Goal: Information Seeking & Learning: Learn about a topic

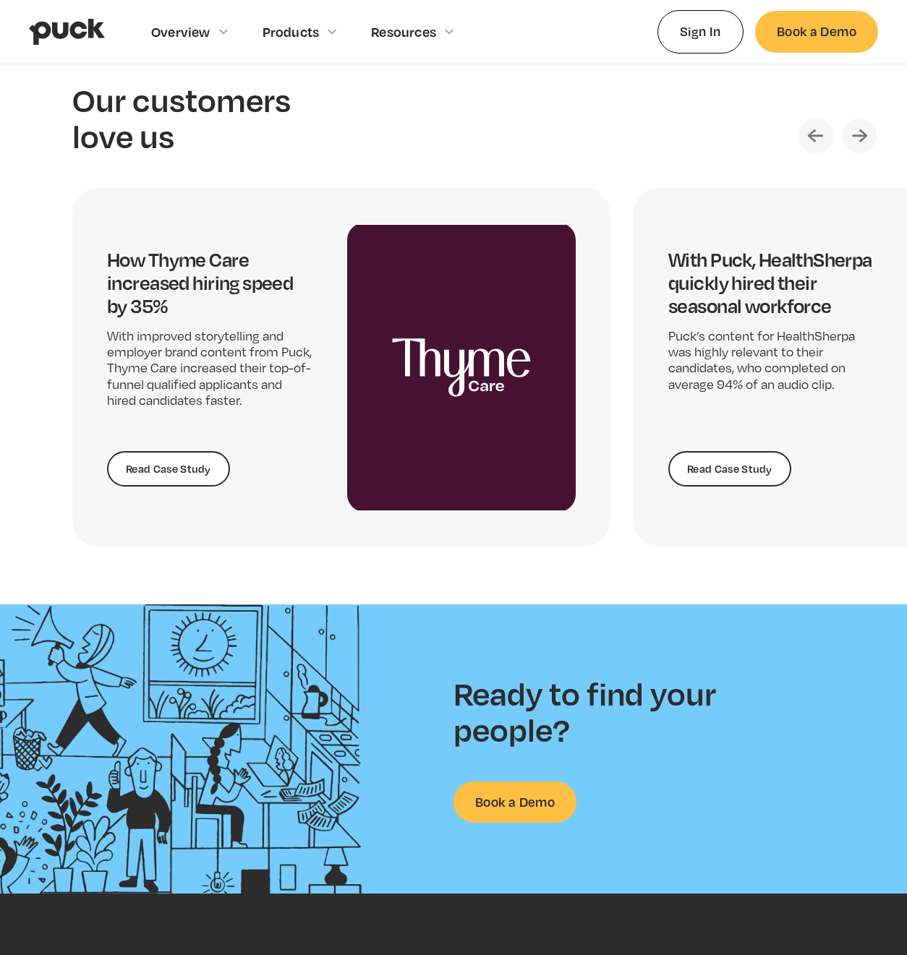
scroll to position [2780, 0]
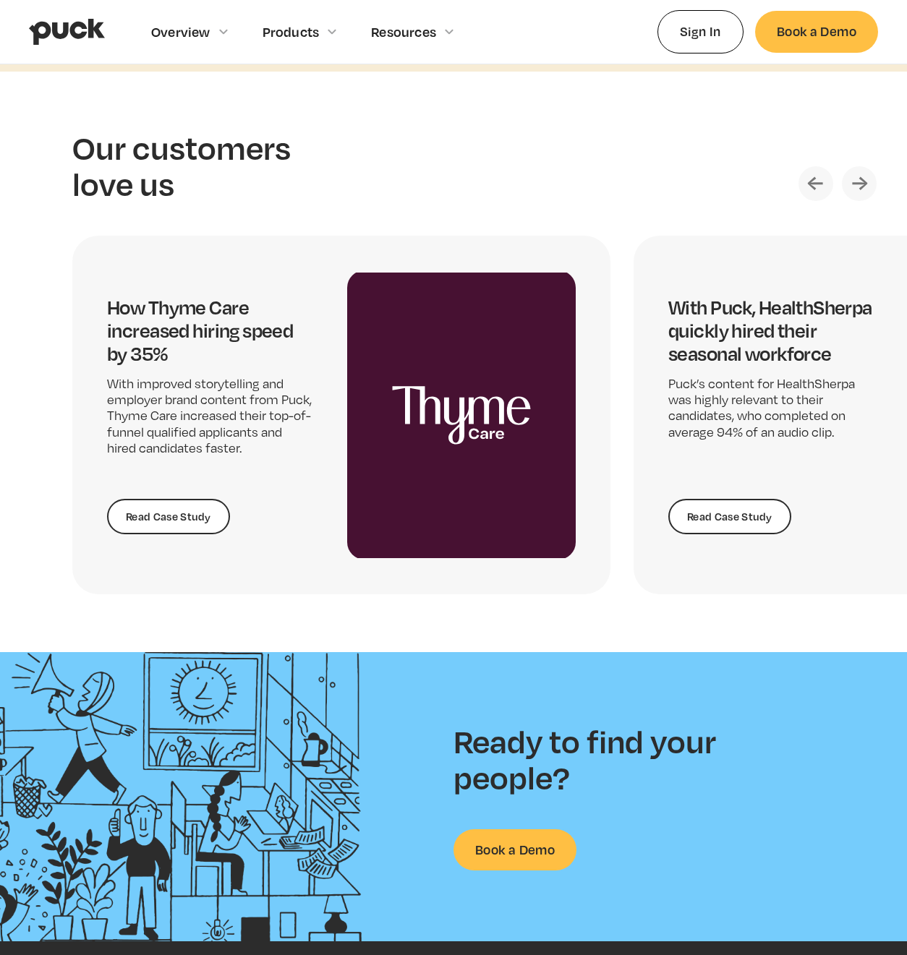
click at [859, 168] on img "Next slide" at bounding box center [859, 183] width 35 height 35
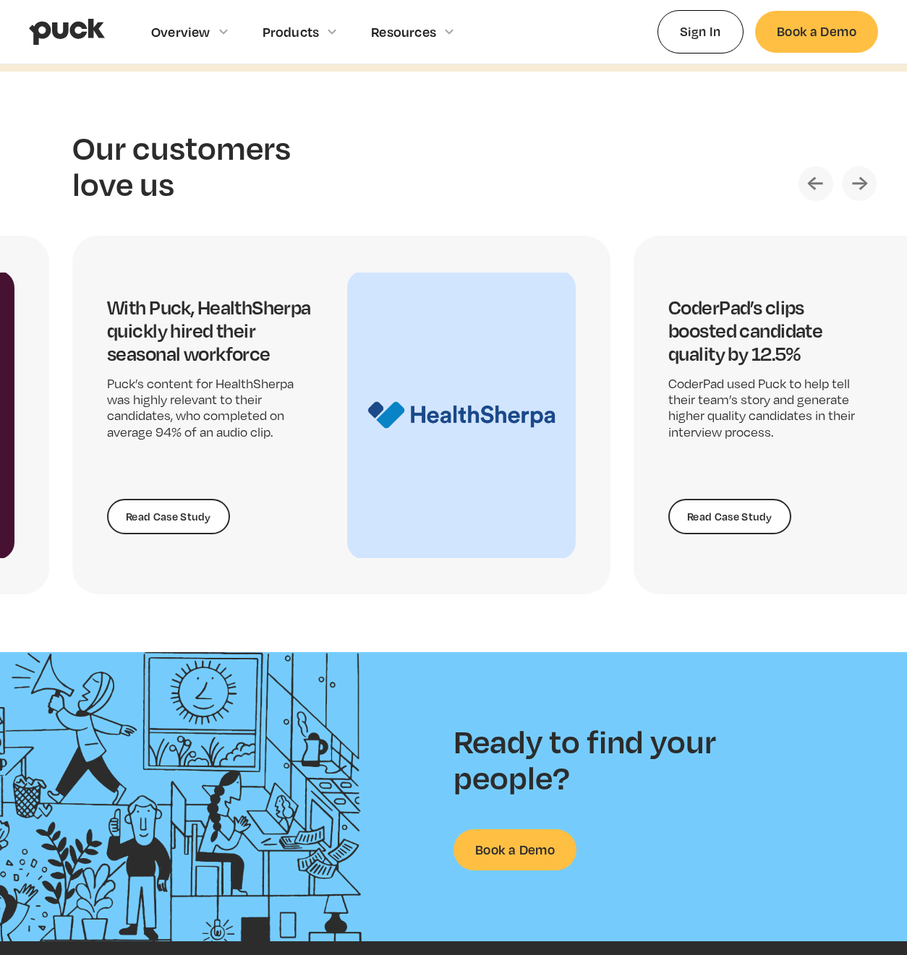
click at [858, 171] on img "Next slide" at bounding box center [859, 183] width 35 height 35
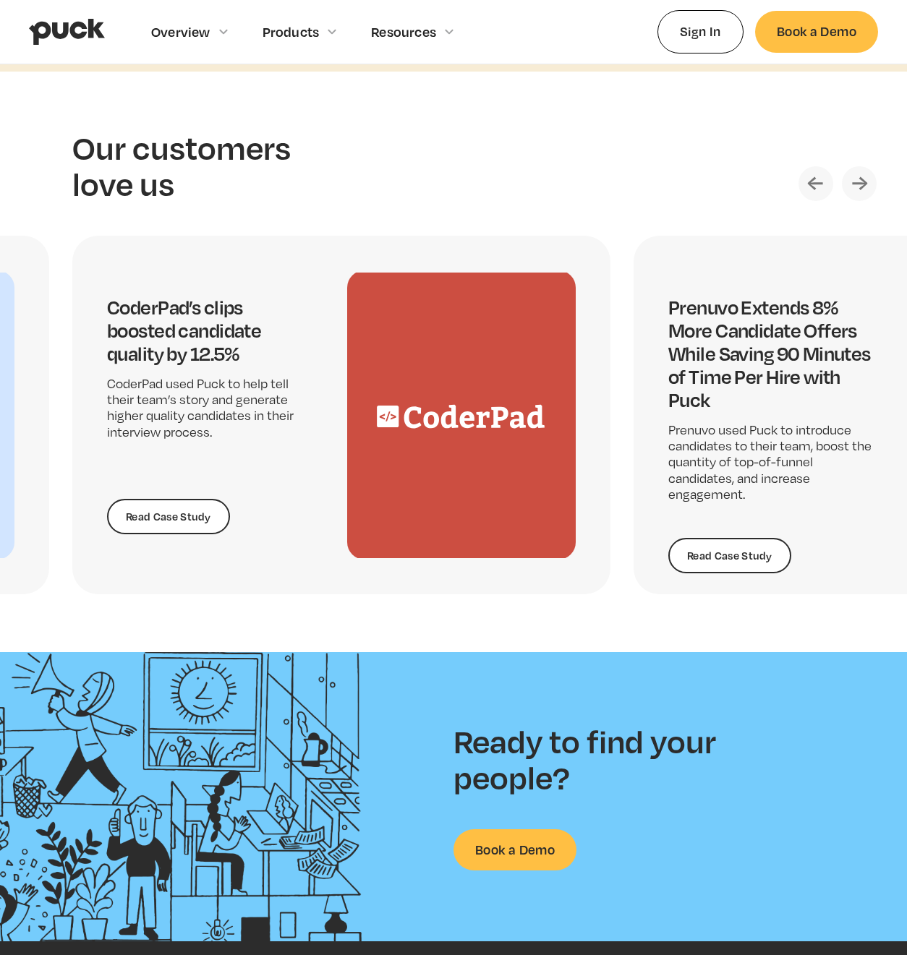
click at [858, 171] on img "Next slide" at bounding box center [859, 183] width 35 height 35
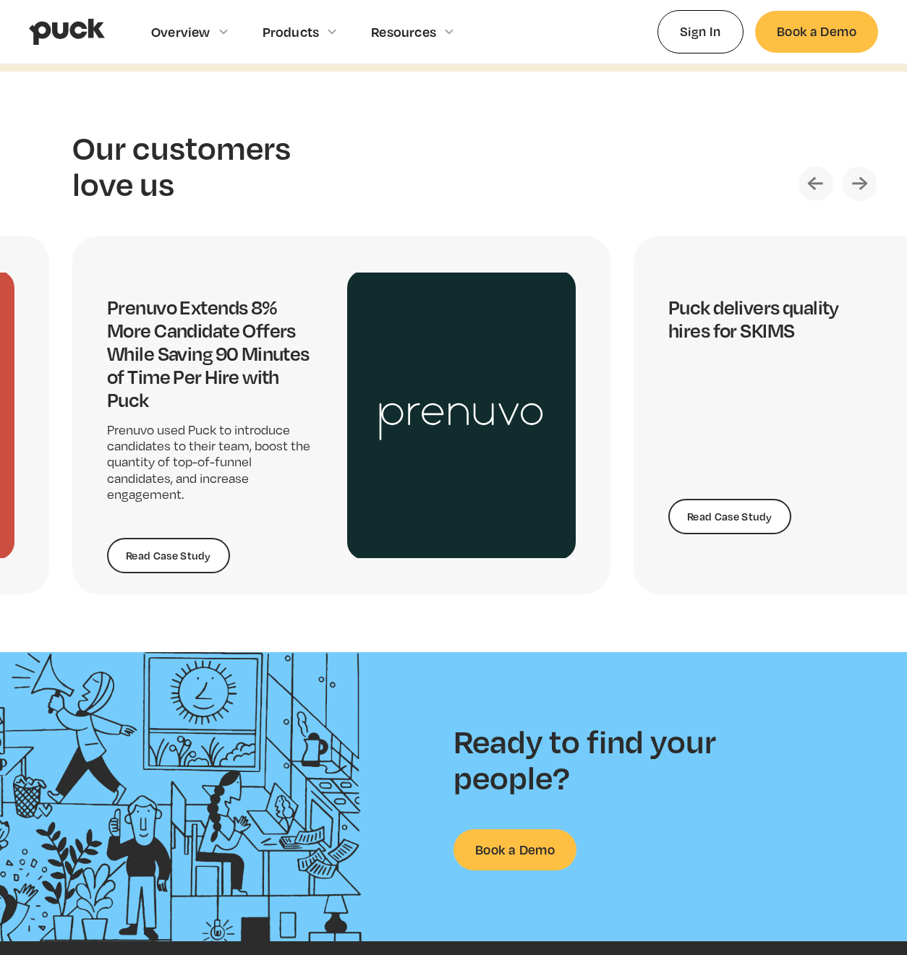
click at [858, 171] on img "Next slide" at bounding box center [859, 183] width 35 height 35
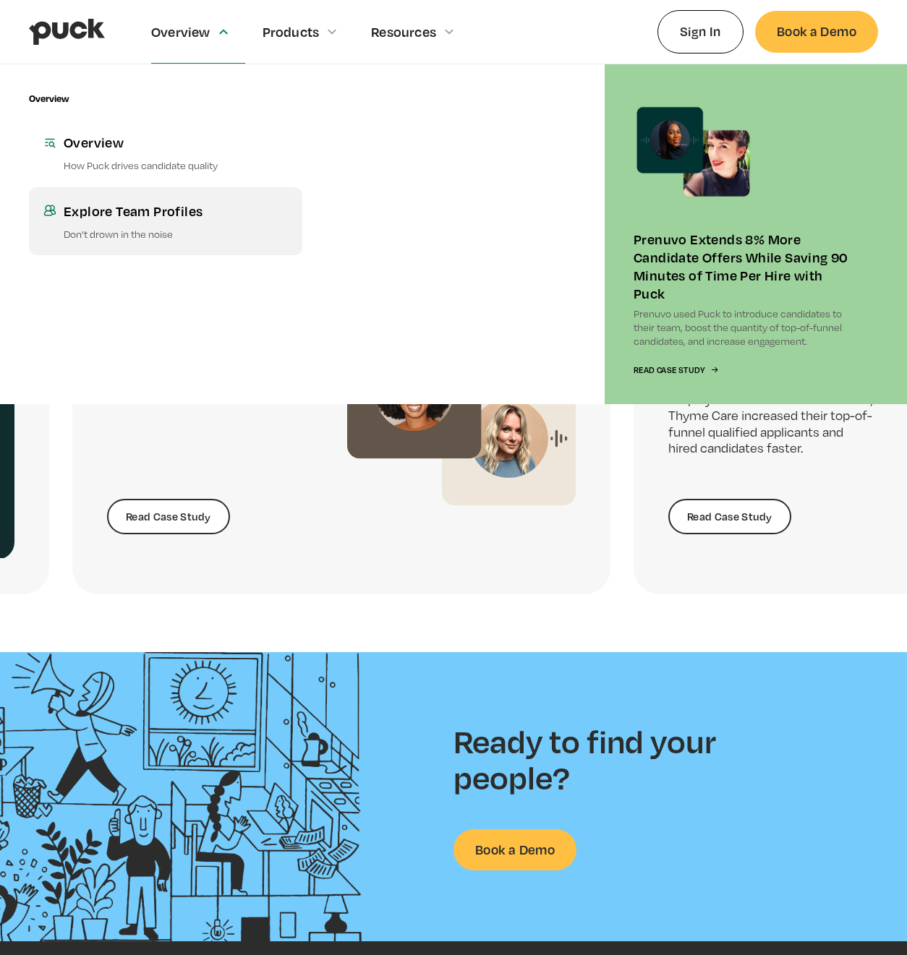
click at [156, 213] on div "Explore Team Profiles" at bounding box center [176, 211] width 224 height 18
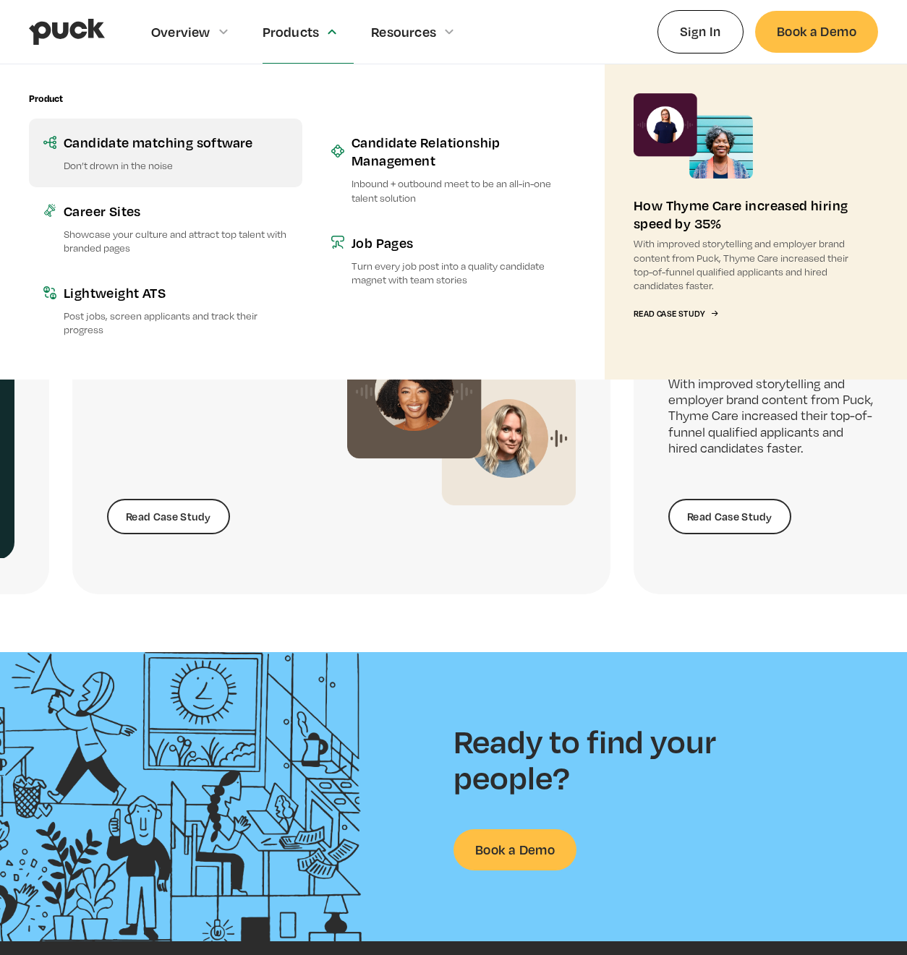
click at [153, 152] on link "Candidate matching software Don’t drown in the noise" at bounding box center [165, 153] width 273 height 68
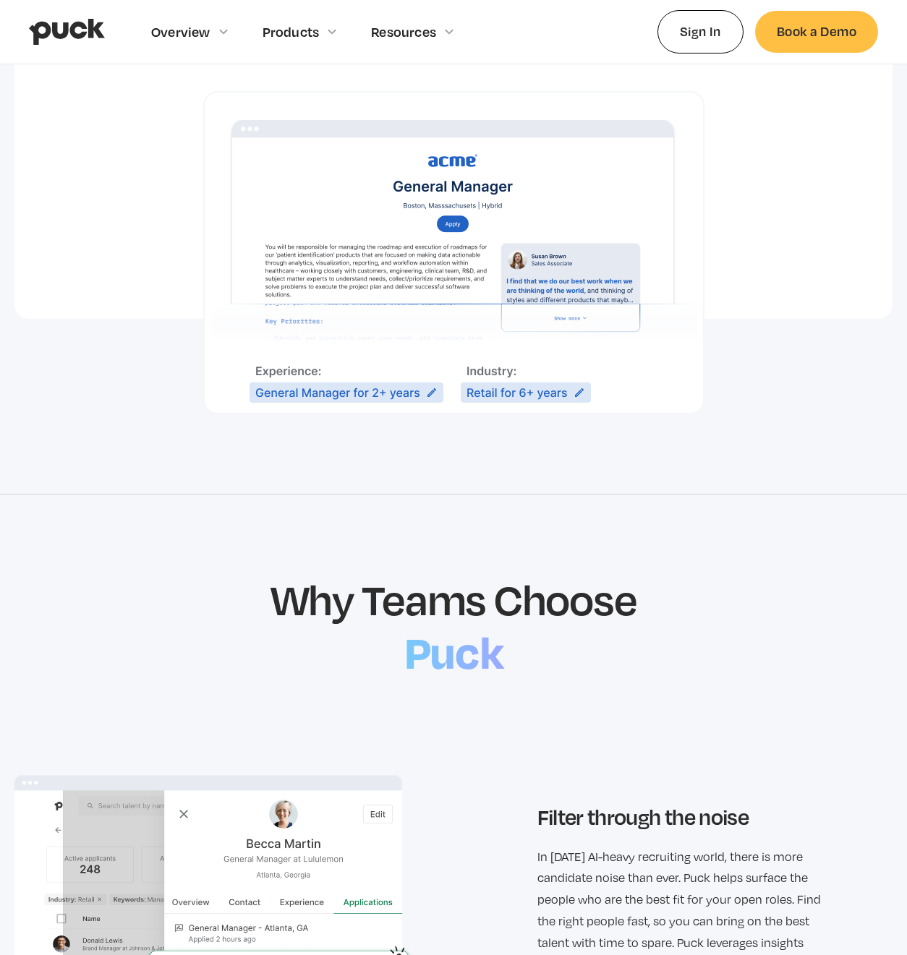
scroll to position [948, 0]
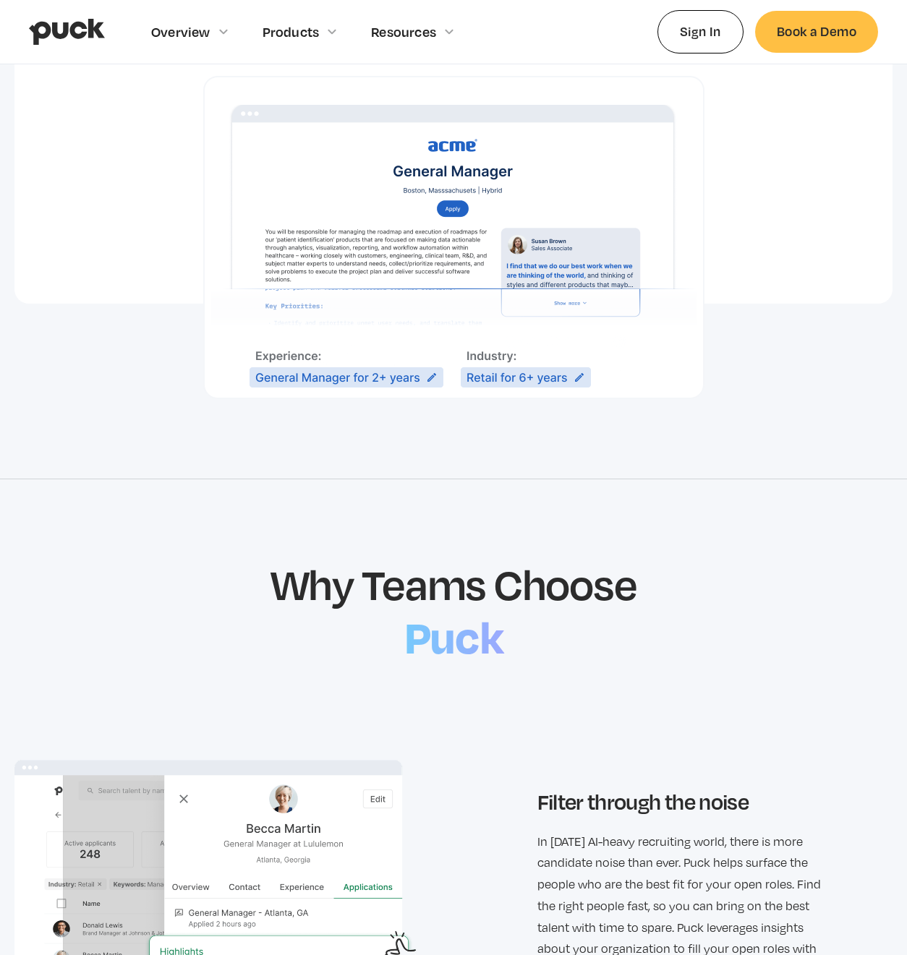
click at [464, 636] on h2 "Puck" at bounding box center [454, 635] width 114 height 62
drag, startPoint x: 514, startPoint y: 617, endPoint x: 301, endPoint y: 602, distance: 213.9
click at [301, 603] on div "Why Teams Choose Puck" at bounding box center [454, 609] width 367 height 103
click at [438, 561] on h2 "Why Teams Choose" at bounding box center [454, 583] width 367 height 51
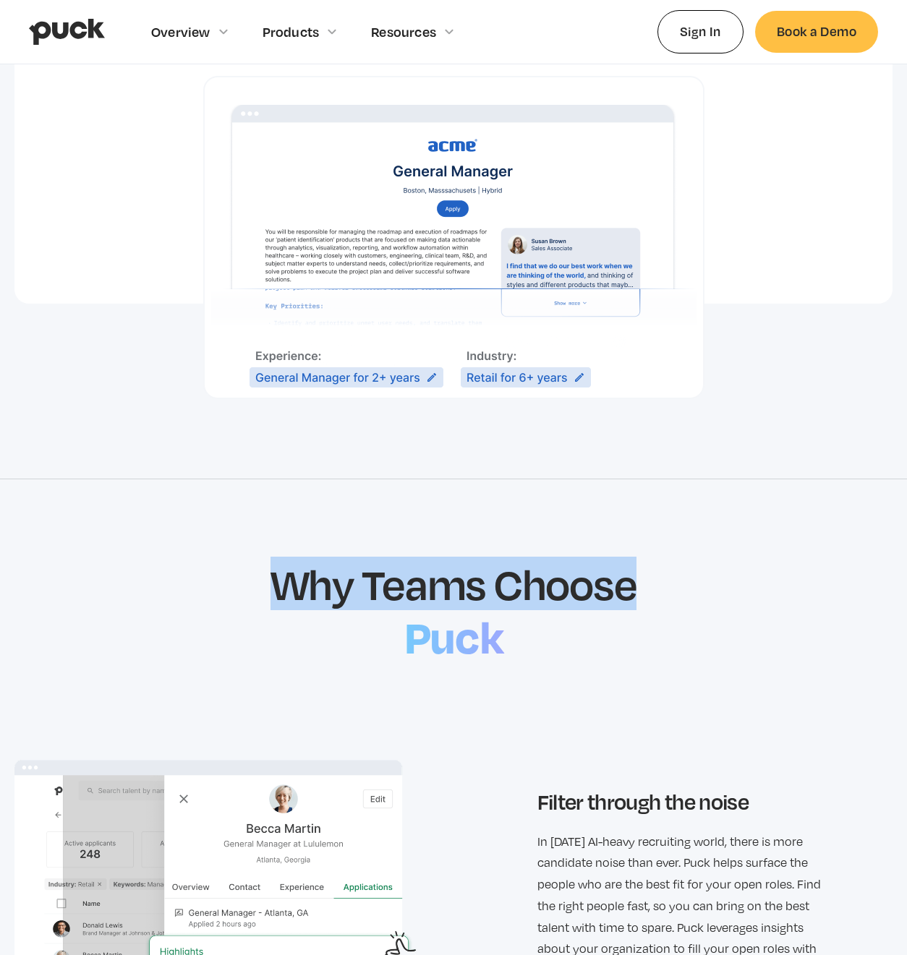
drag, startPoint x: 708, startPoint y: 555, endPoint x: 219, endPoint y: 555, distance: 488.9
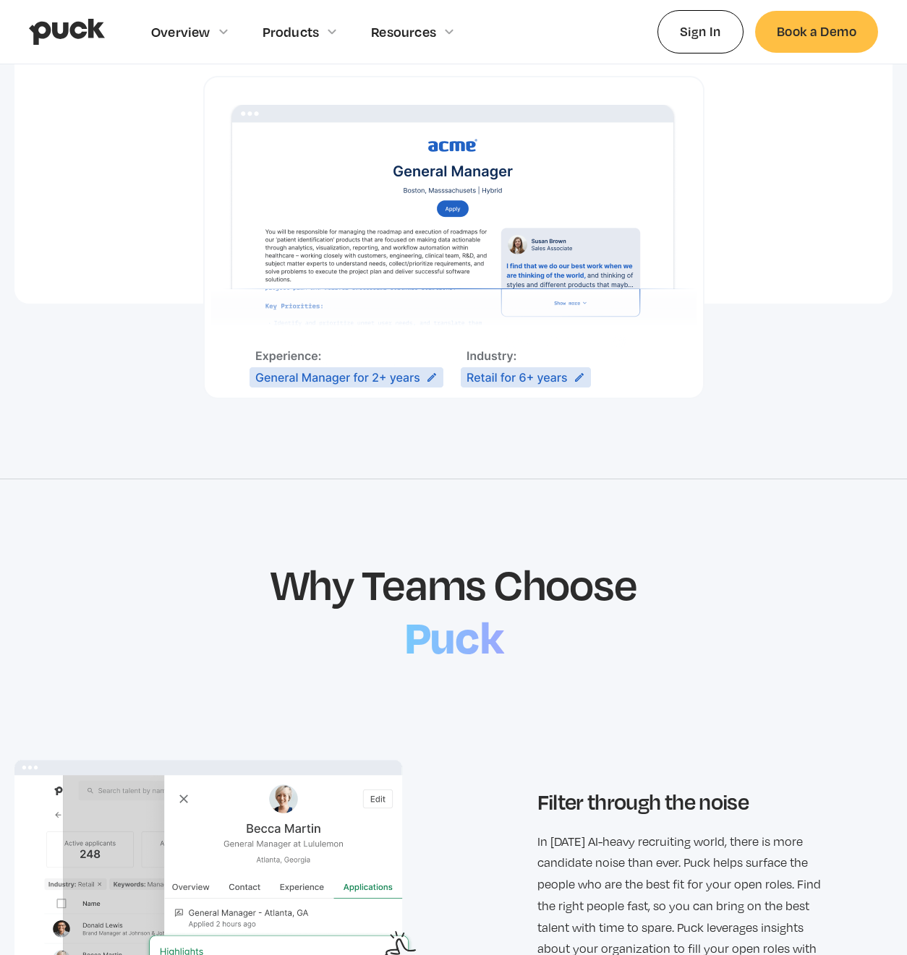
click at [506, 582] on h2 "Why Teams Choose" at bounding box center [454, 583] width 367 height 51
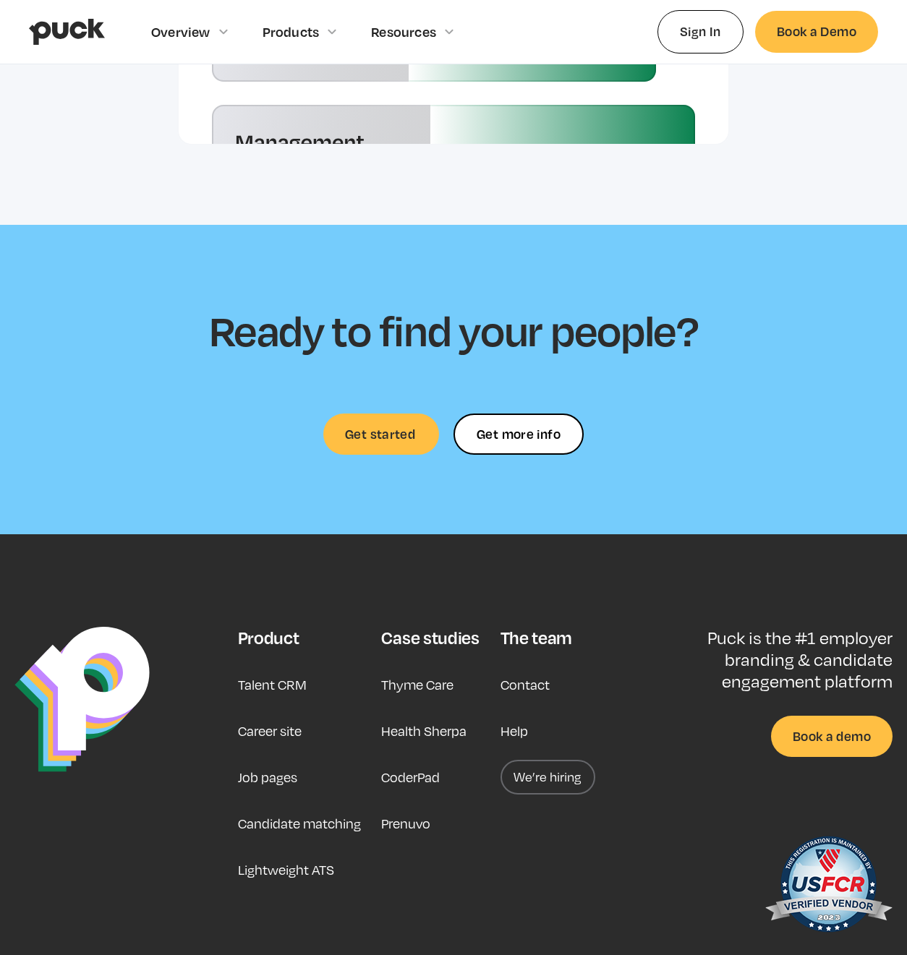
scroll to position [3651, 0]
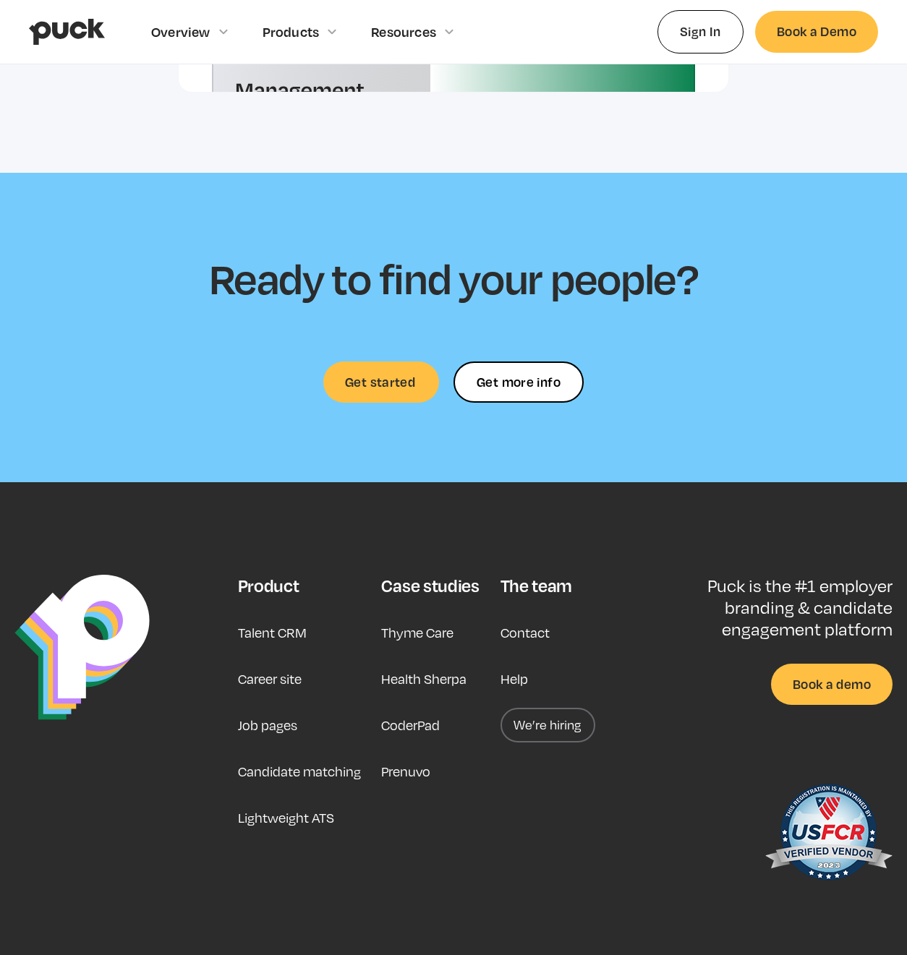
click at [644, 512] on footer "Product Talent CRM Career site Job pages Candidate matching Lightweight ATS Cas…" at bounding box center [453, 739] width 907 height 514
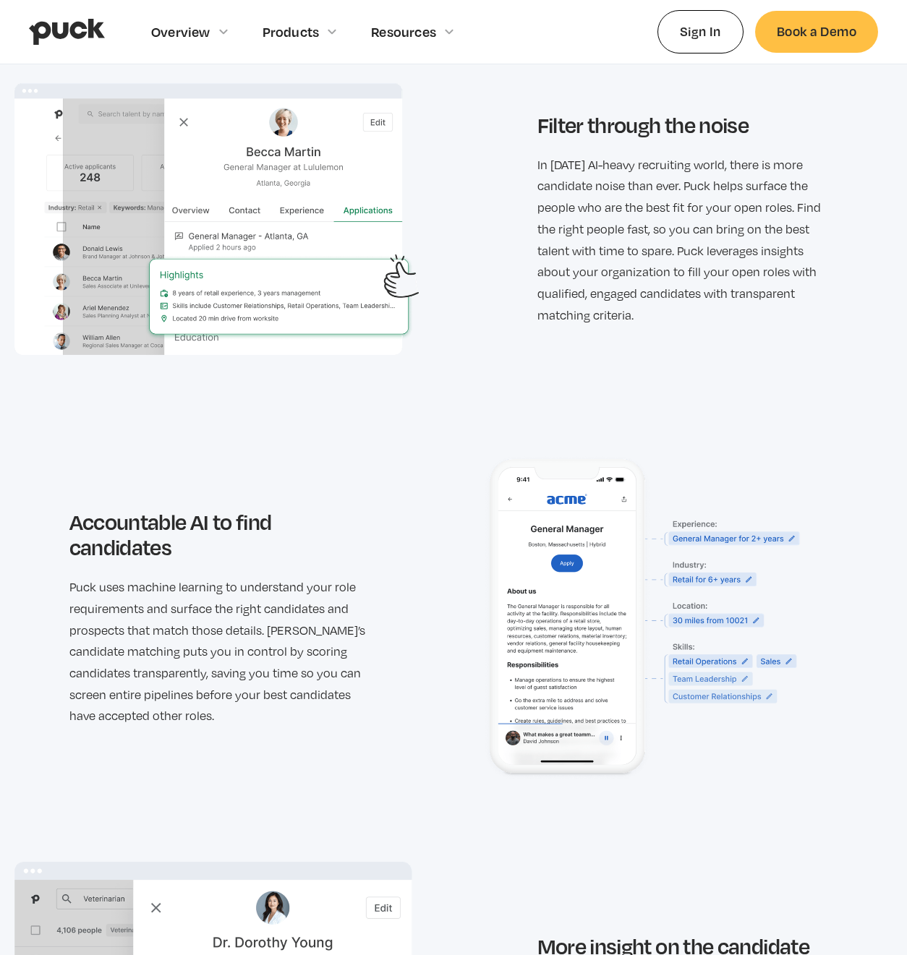
scroll to position [1624, 0]
